Goal: Understand process/instructions: Learn how to perform a task or action

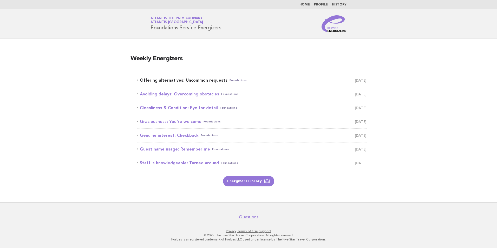
click at [177, 81] on link "Offering alternatives: Uncommon requests Foundations October 4" at bounding box center [252, 80] width 230 height 7
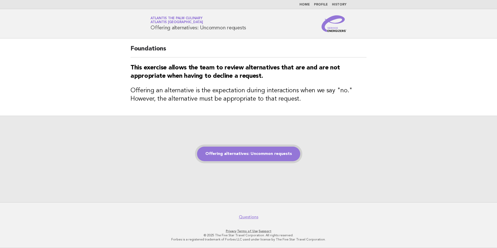
click at [238, 156] on link "Offering alternatives: Uncommon requests" at bounding box center [248, 154] width 103 height 15
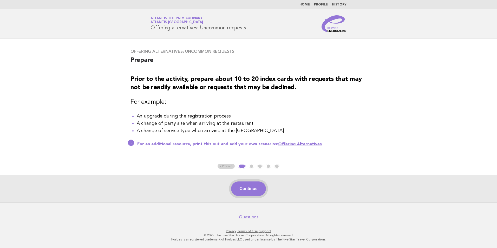
click at [255, 193] on button "Continue" at bounding box center [248, 189] width 35 height 15
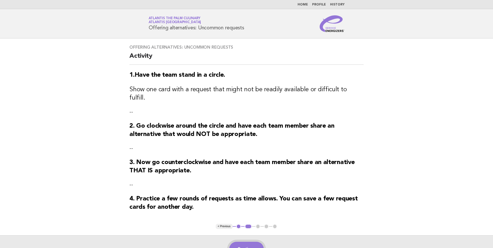
click at [251, 242] on button "Continue" at bounding box center [246, 249] width 35 height 15
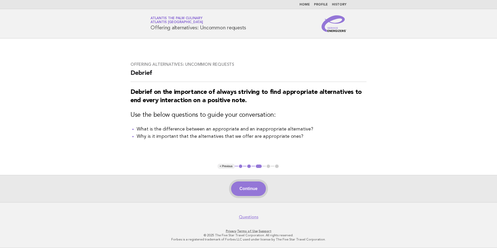
click at [250, 188] on button "Continue" at bounding box center [248, 189] width 35 height 15
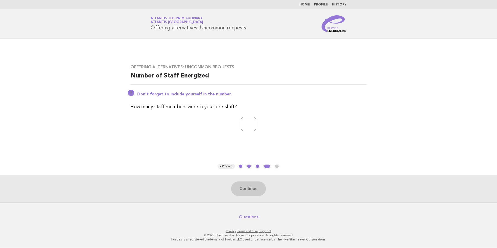
click at [241, 126] on input "number" at bounding box center [249, 124] width 16 height 15
type input "**"
click at [240, 186] on button "Continue" at bounding box center [248, 189] width 35 height 15
